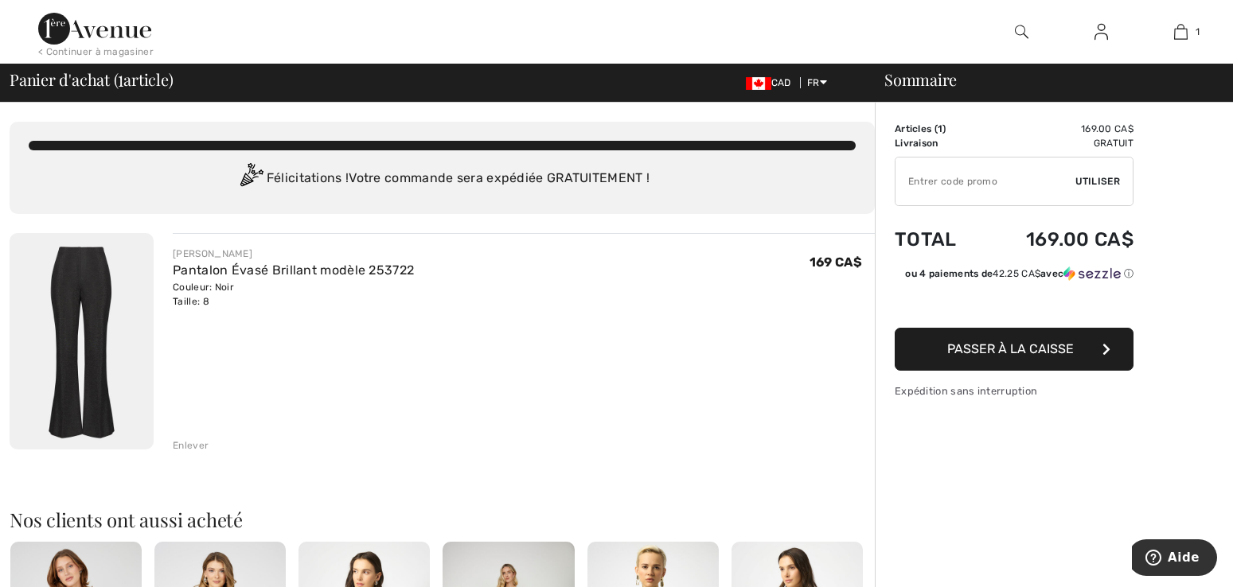
click at [59, 314] on img at bounding box center [82, 341] width 144 height 216
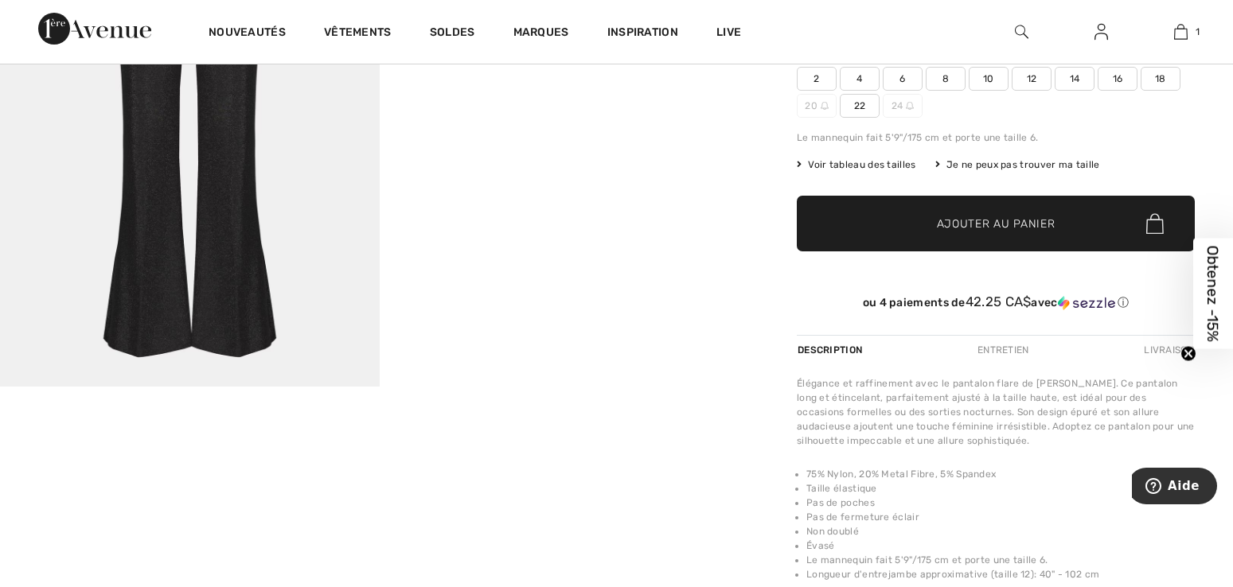
scroll to position [239, 0]
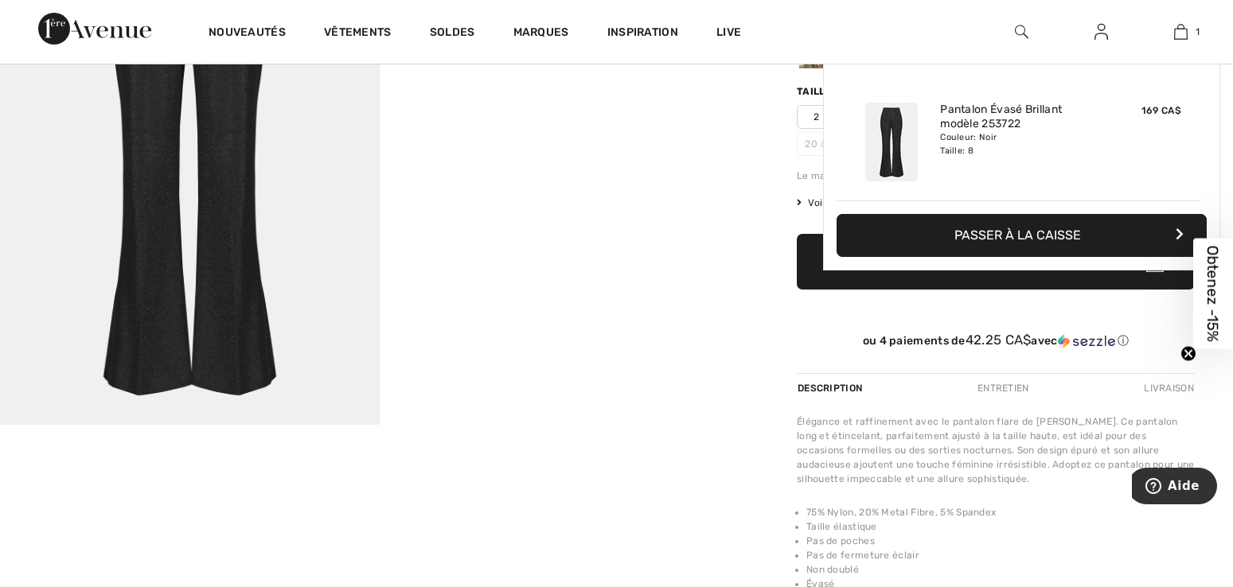
drag, startPoint x: 1183, startPoint y: 33, endPoint x: 634, endPoint y: 194, distance: 572.2
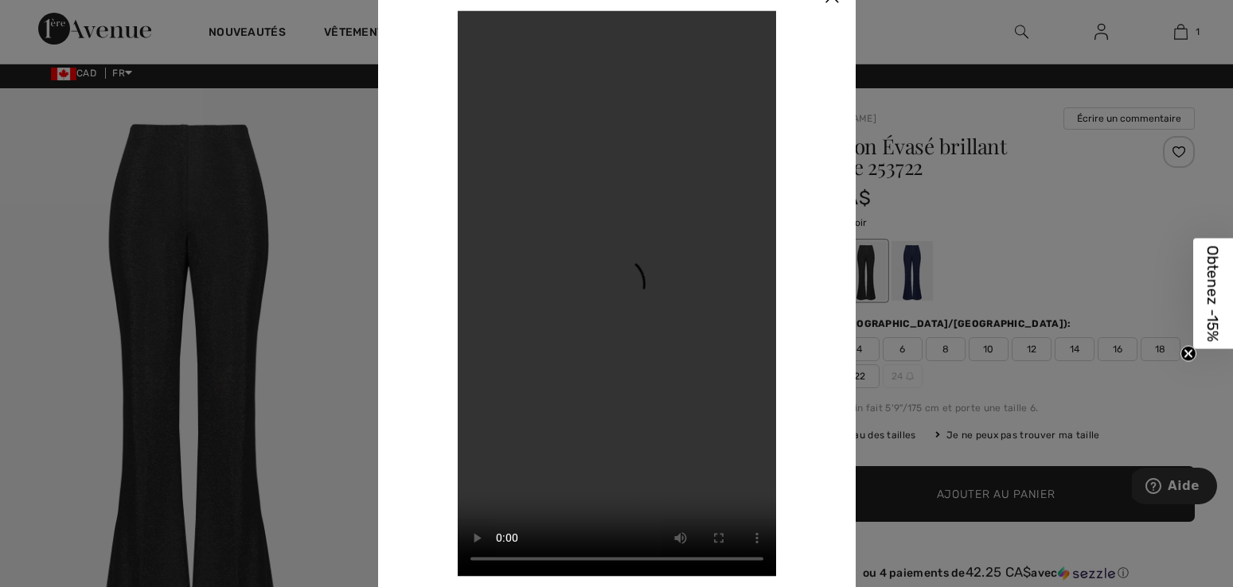
scroll to position [0, 0]
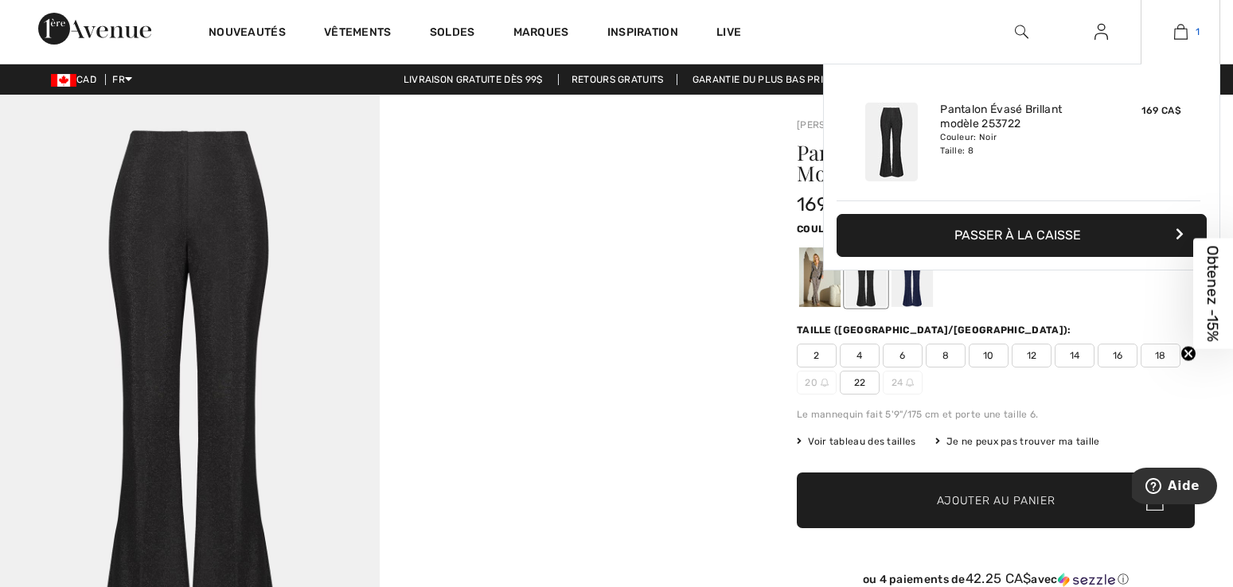
click at [1172, 32] on link "1" at bounding box center [1180, 31] width 78 height 19
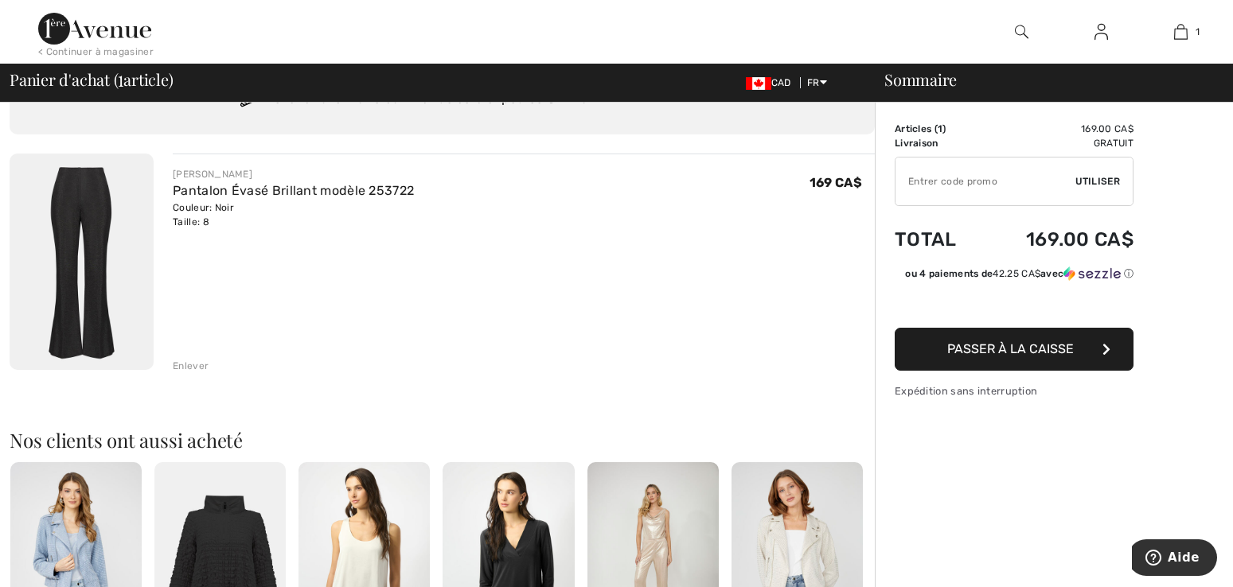
scroll to position [159, 0]
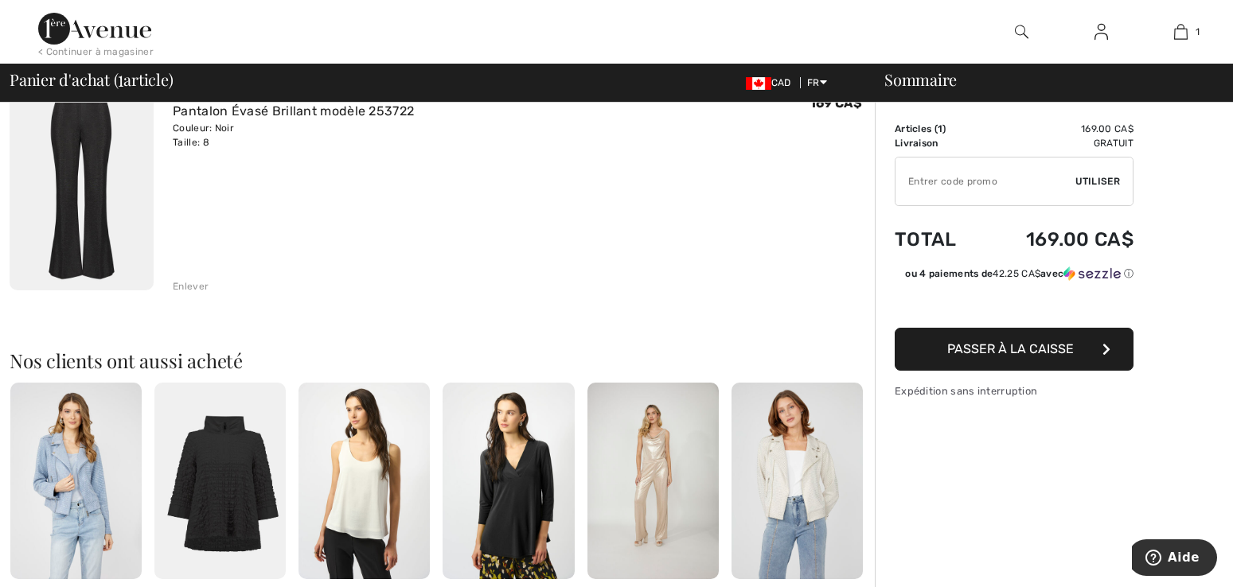
click at [205, 287] on div "Enlever" at bounding box center [191, 286] width 36 height 14
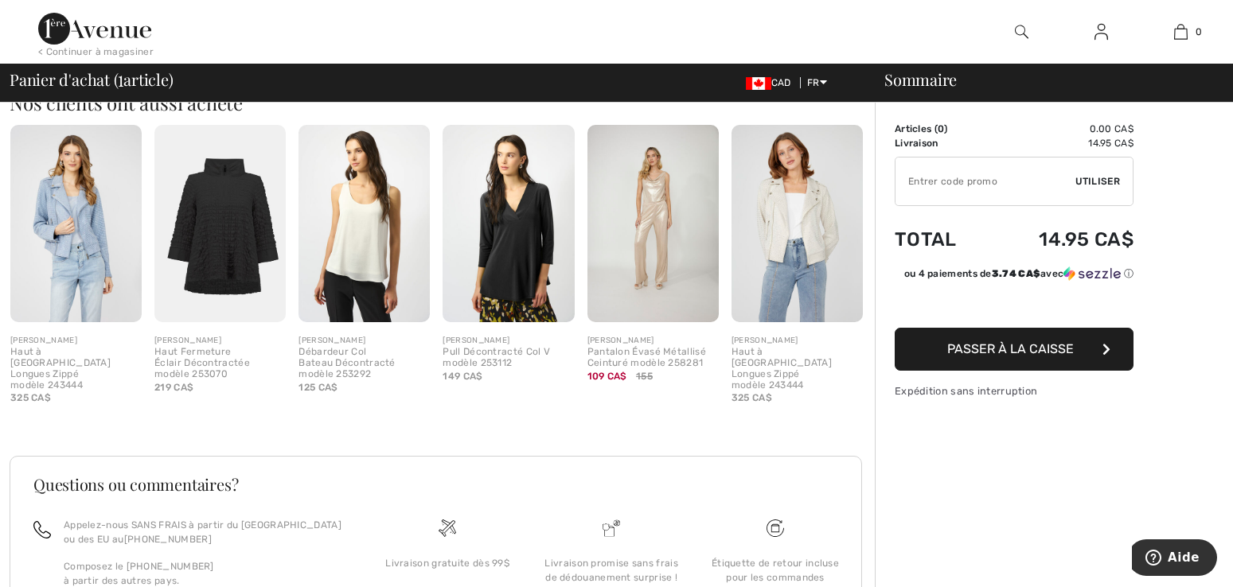
scroll to position [359, 0]
